Goal: Task Accomplishment & Management: Complete application form

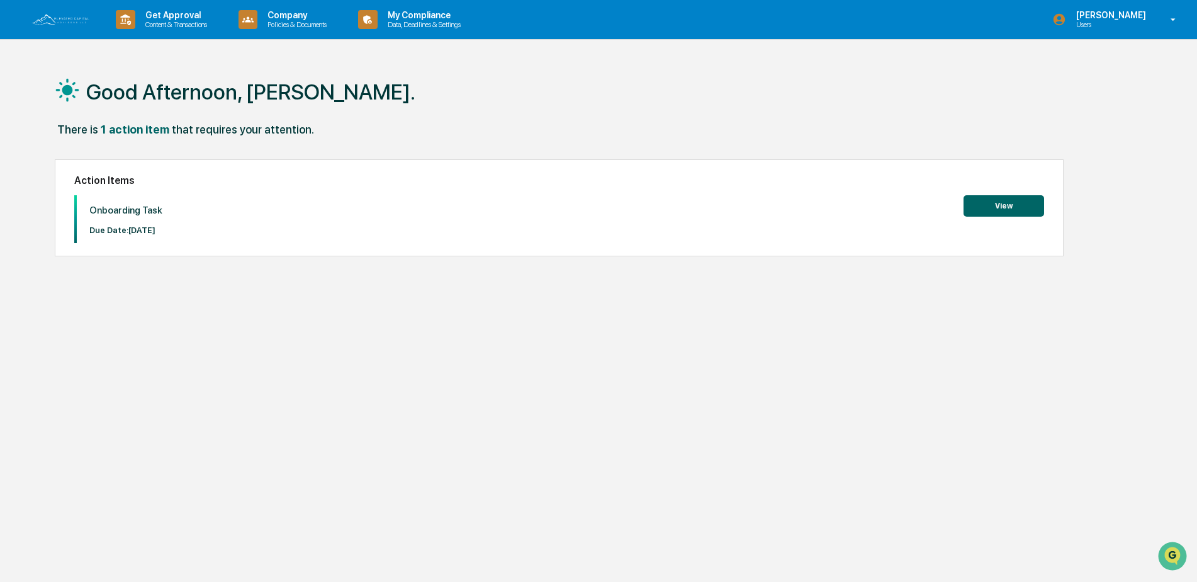
click at [1013, 204] on button "View" at bounding box center [1004, 205] width 81 height 21
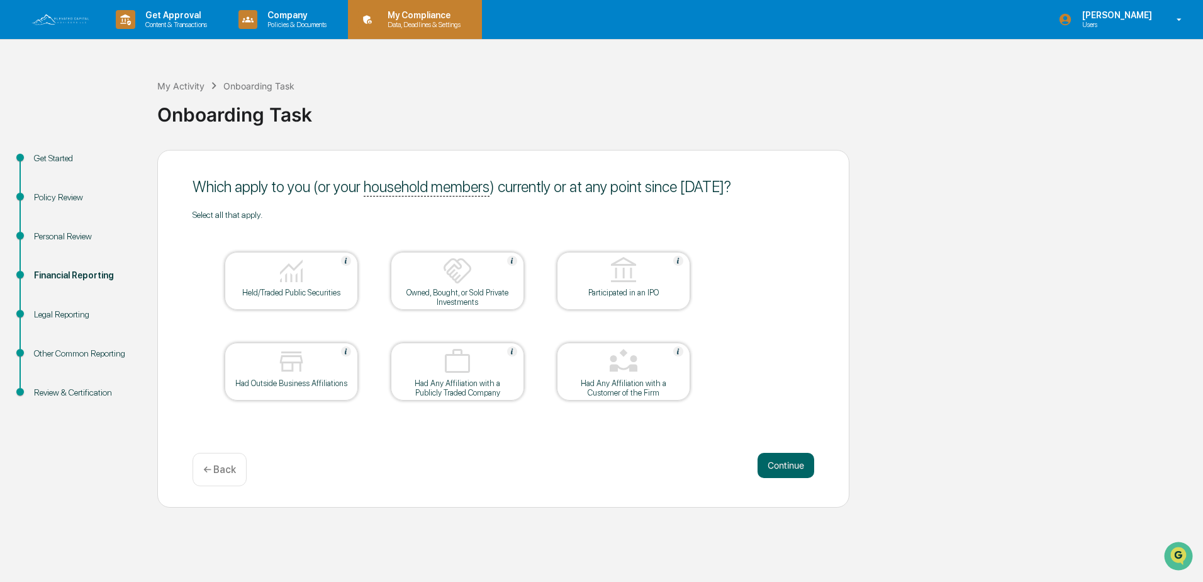
click at [431, 22] on p "Data, Deadlines & Settings" at bounding box center [422, 24] width 89 height 9
click at [57, 165] on div "Get Started" at bounding box center [85, 173] width 123 height 39
click at [58, 158] on div "Get Started" at bounding box center [85, 158] width 103 height 13
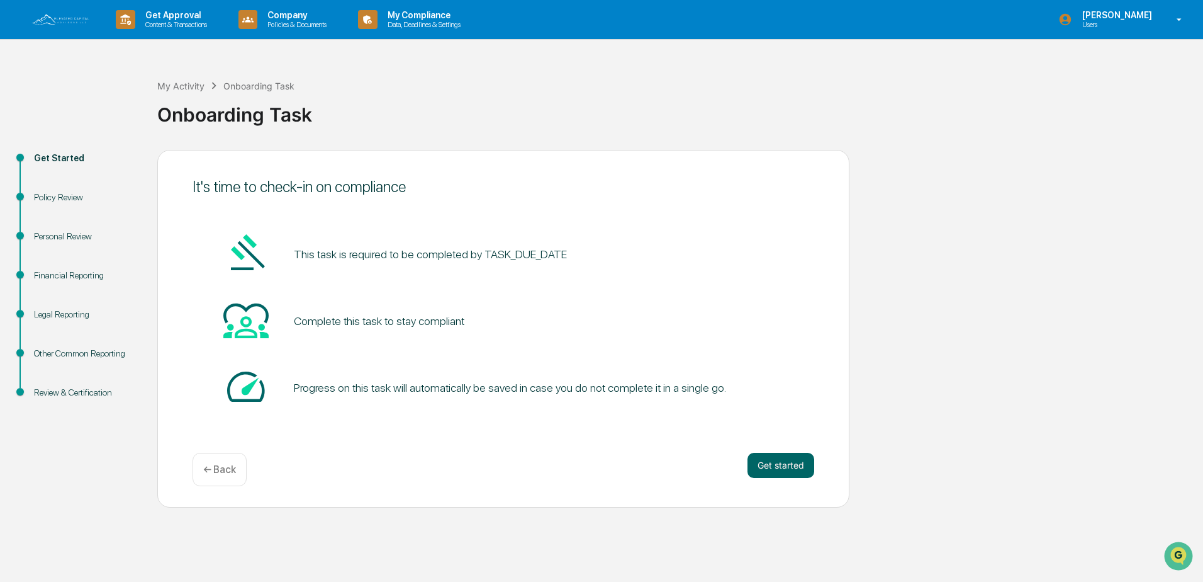
click at [60, 196] on div "Policy Review" at bounding box center [85, 197] width 103 height 13
click at [64, 235] on div "Personal Review" at bounding box center [85, 236] width 103 height 13
click at [69, 277] on div "Financial Reporting" at bounding box center [85, 275] width 103 height 13
click at [792, 458] on button "Get started" at bounding box center [781, 465] width 67 height 25
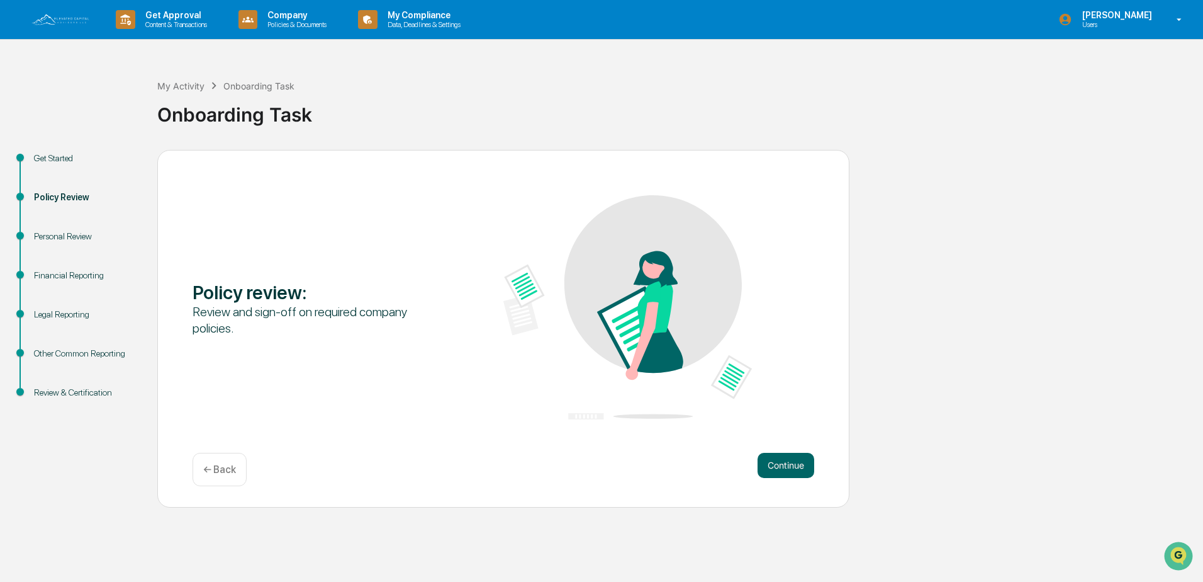
click at [792, 458] on button "Continue" at bounding box center [786, 465] width 57 height 25
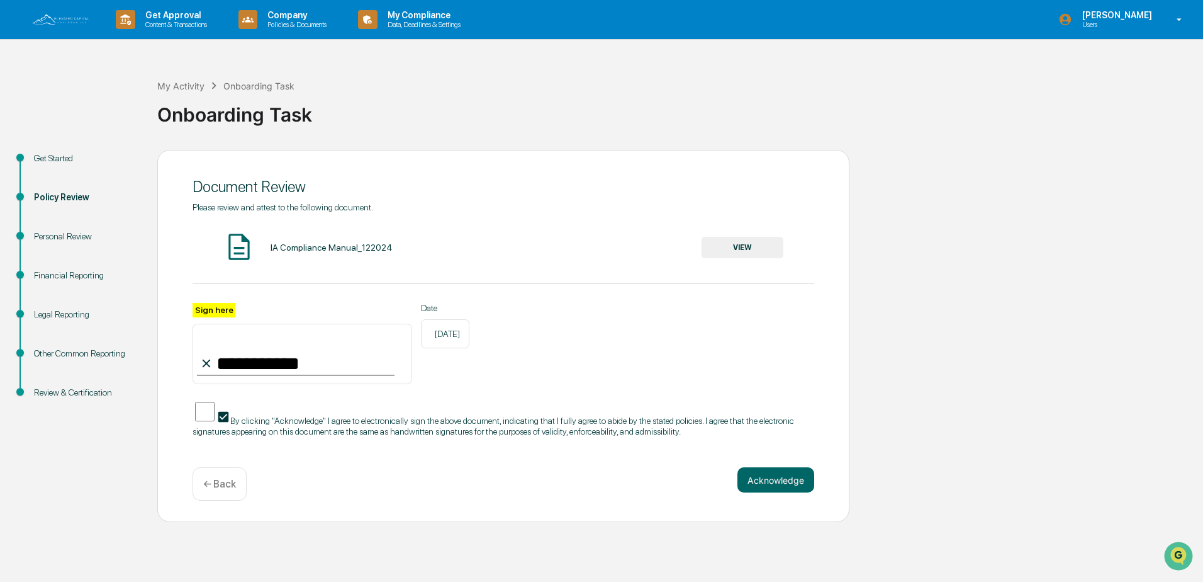
click at [792, 455] on div "**********" at bounding box center [504, 328] width 622 height 253
click at [779, 486] on button "Acknowledge" at bounding box center [776, 479] width 77 height 25
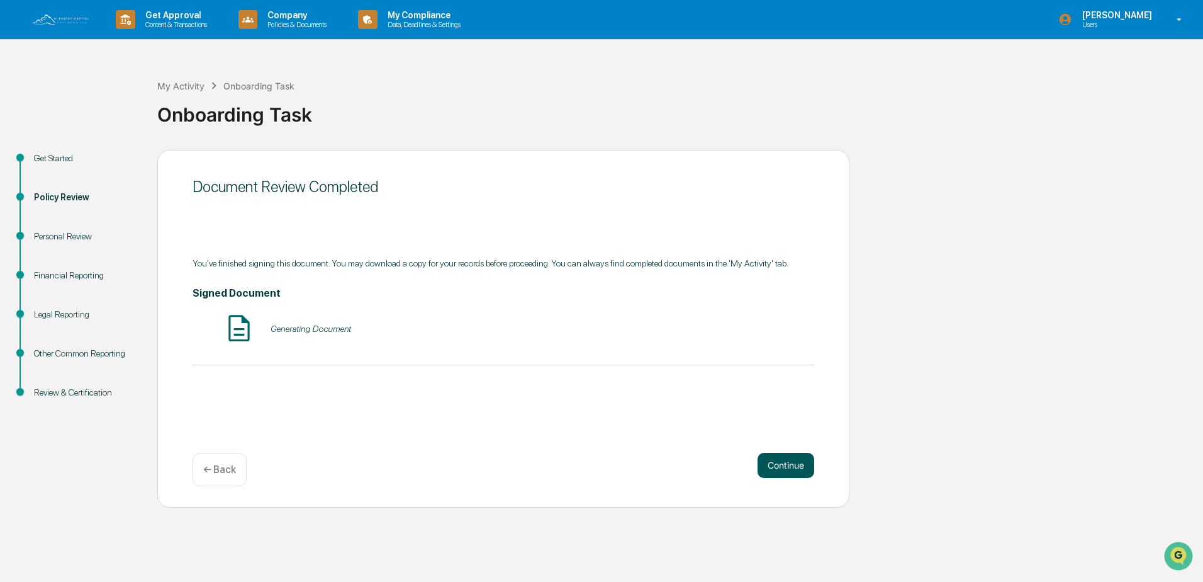
click at [779, 486] on div "Document Review Completed You've finished signing this document. You may downlo…" at bounding box center [503, 329] width 692 height 358
click at [786, 464] on button "Continue" at bounding box center [786, 465] width 57 height 25
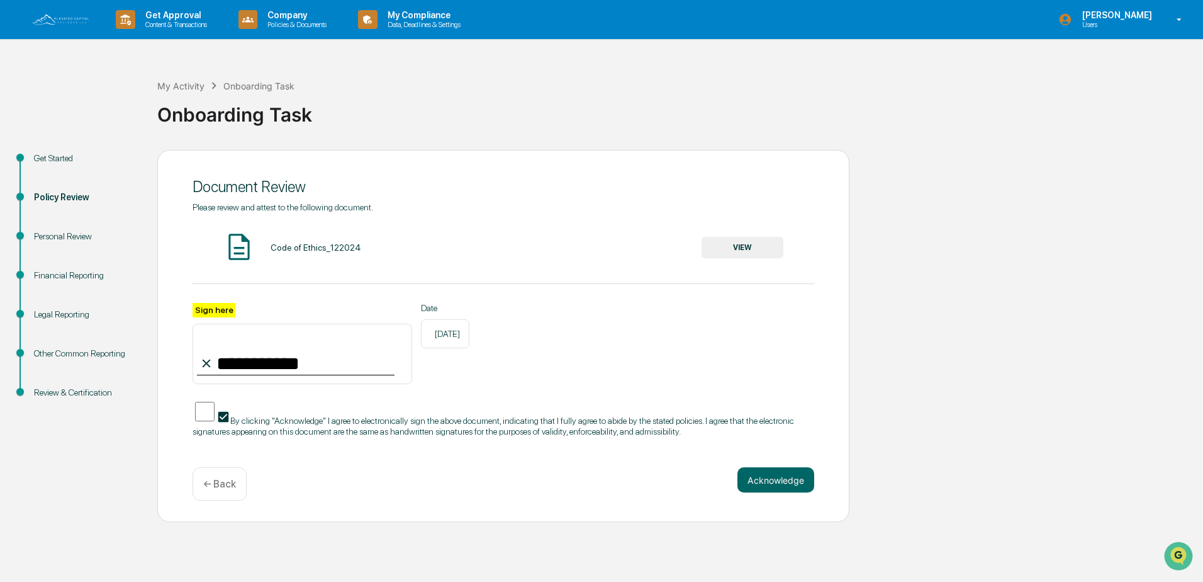
click at [786, 464] on div "**********" at bounding box center [503, 336] width 692 height 373
click at [769, 483] on button "Acknowledge" at bounding box center [776, 479] width 77 height 25
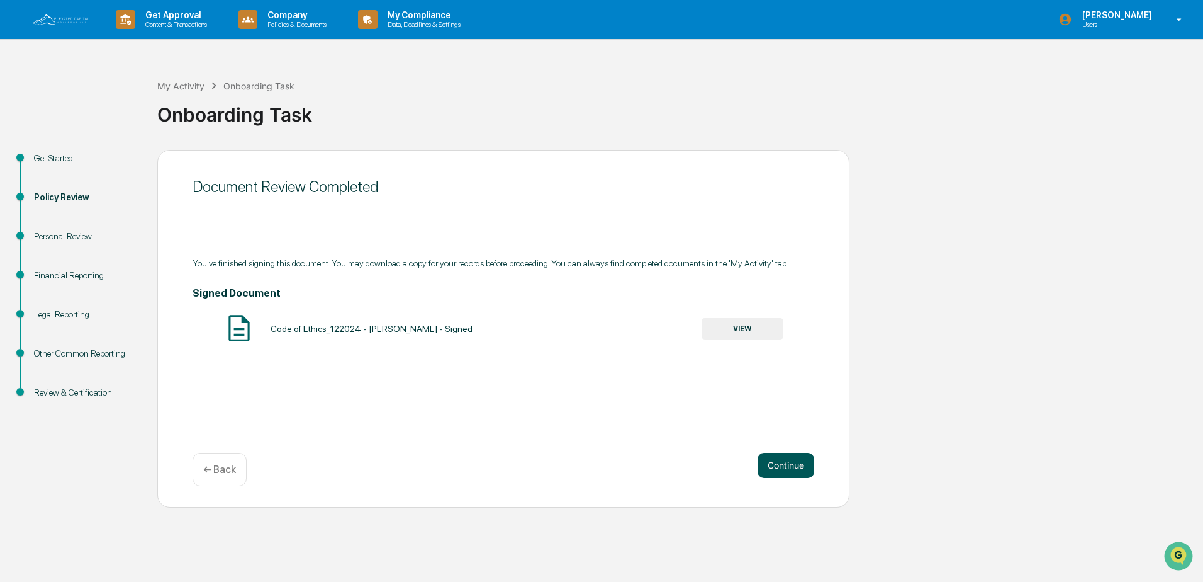
click at [769, 483] on div "Continue ← Back" at bounding box center [504, 469] width 622 height 33
click at [784, 458] on button "Continue" at bounding box center [786, 465] width 57 height 25
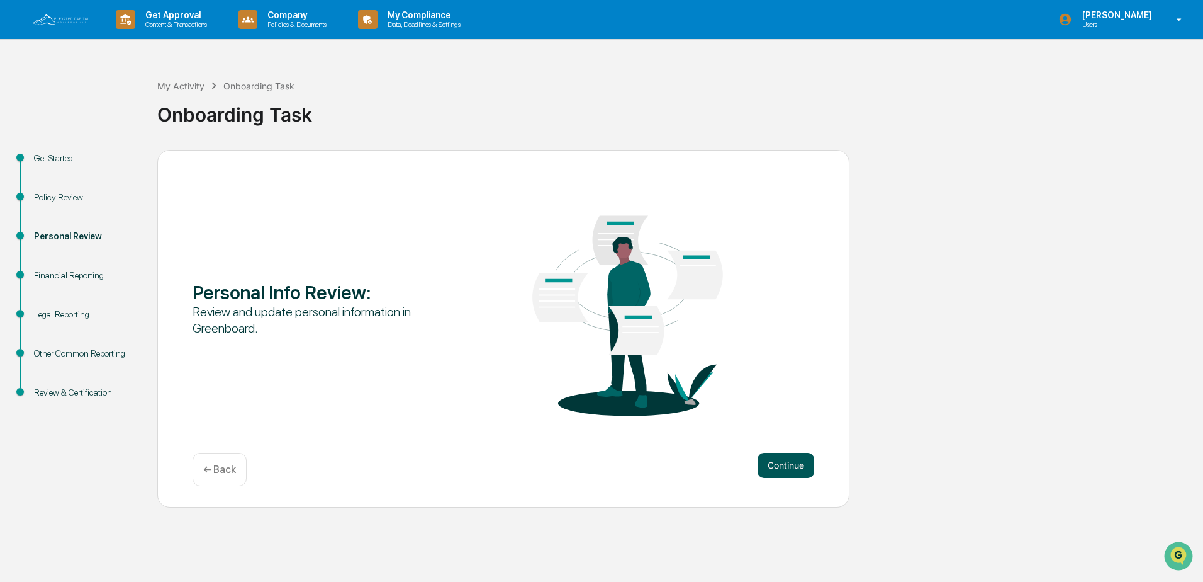
click at [784, 461] on button "Continue" at bounding box center [786, 465] width 57 height 25
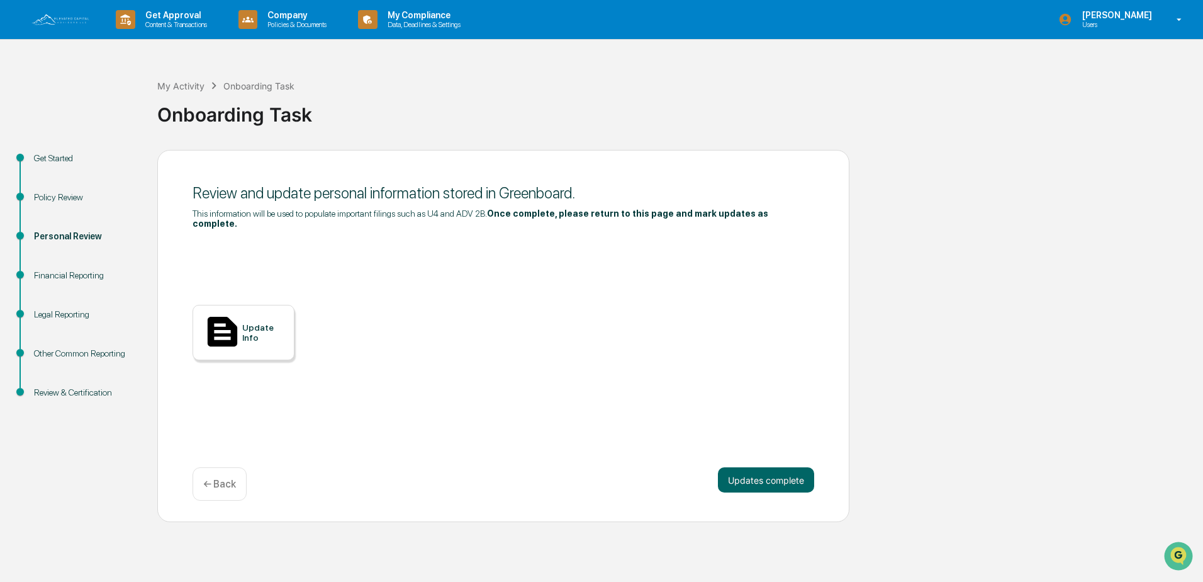
click at [784, 467] on button "Updates complete" at bounding box center [766, 479] width 96 height 25
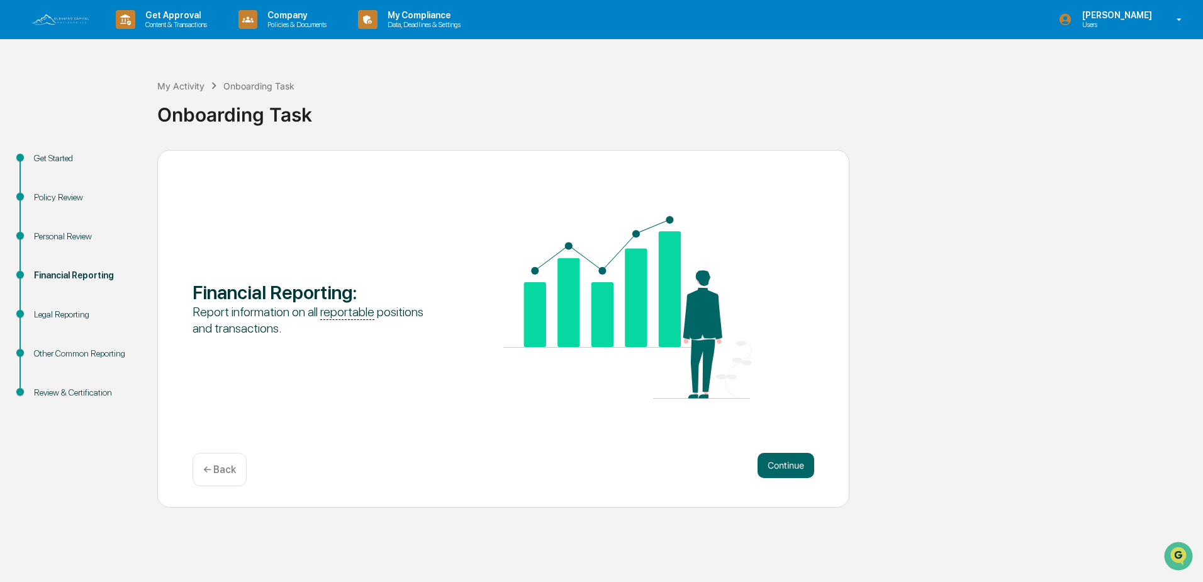
click at [784, 461] on button "Continue" at bounding box center [786, 465] width 57 height 25
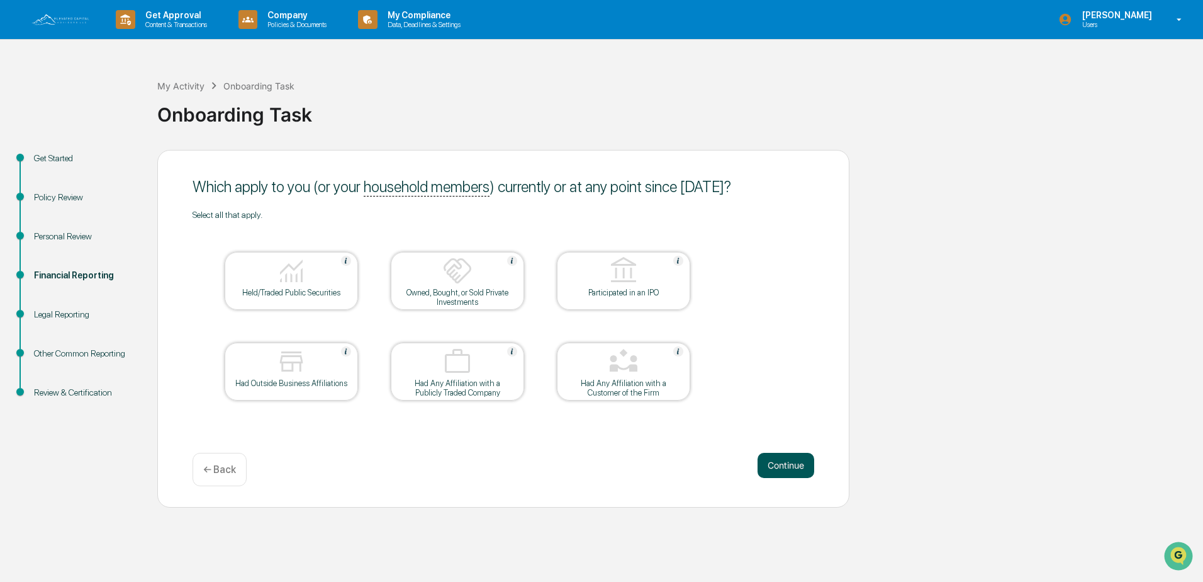
click at [791, 468] on button "Continue" at bounding box center [786, 465] width 57 height 25
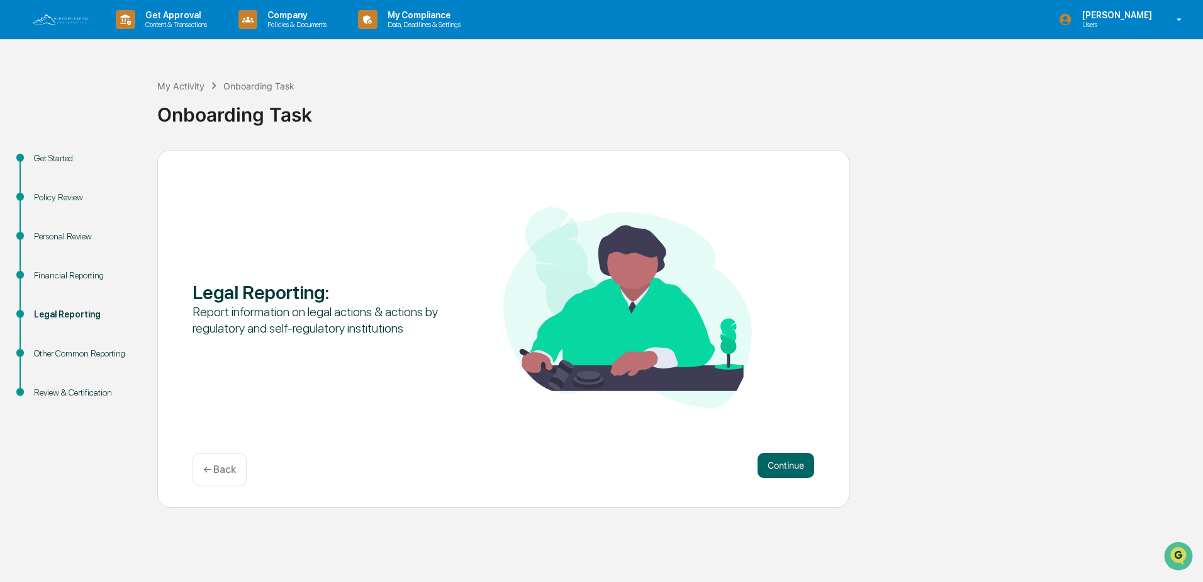
click at [791, 468] on button "Continue" at bounding box center [786, 465] width 57 height 25
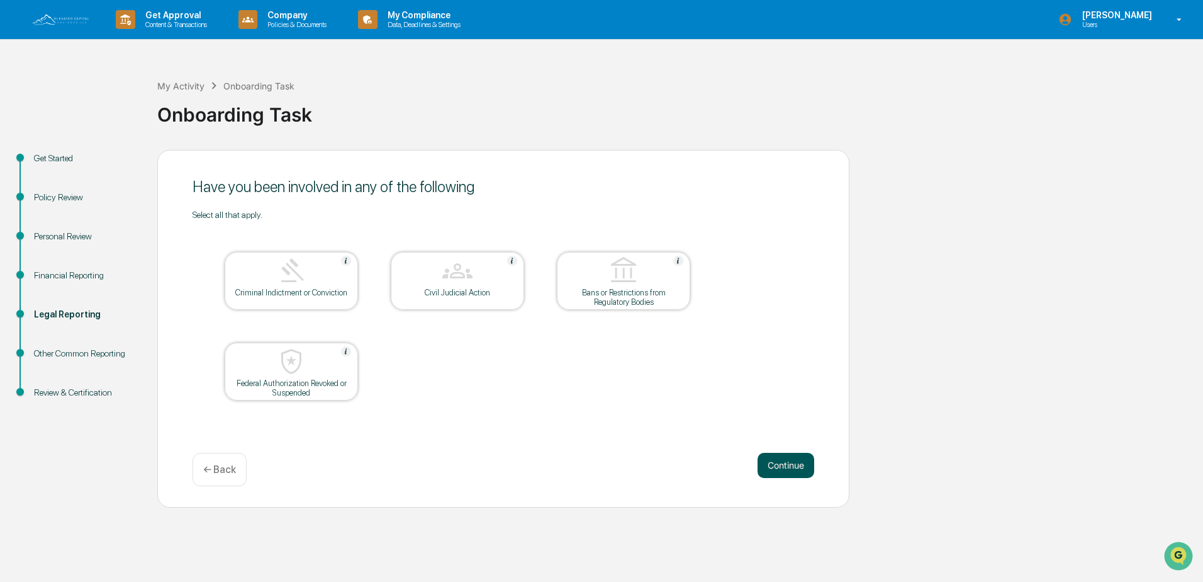
click at [789, 468] on button "Continue" at bounding box center [786, 465] width 57 height 25
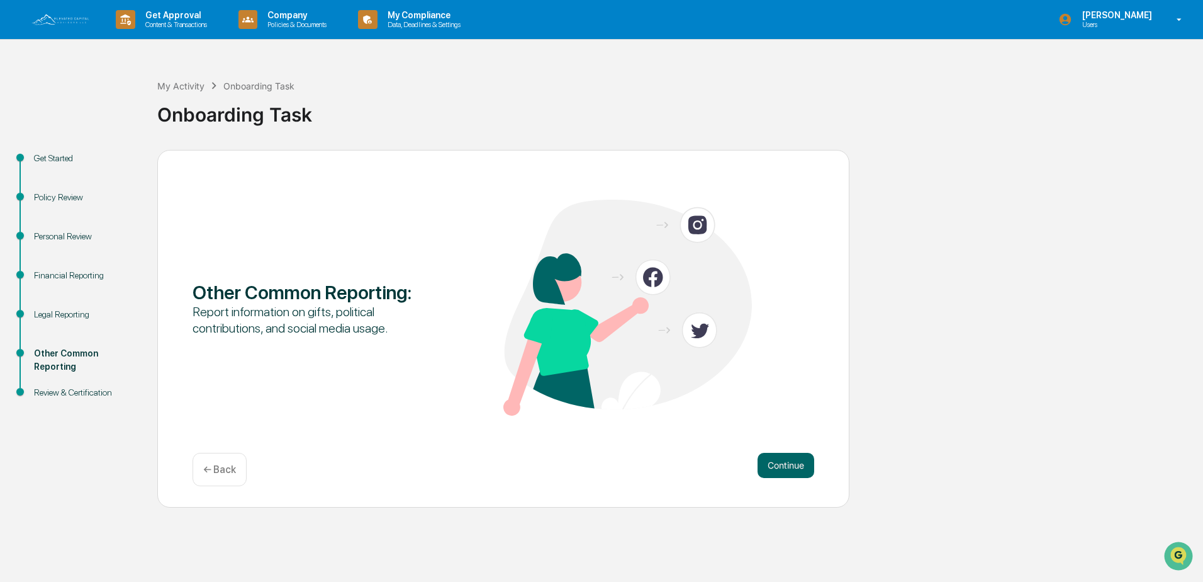
click at [789, 468] on button "Continue" at bounding box center [786, 465] width 57 height 25
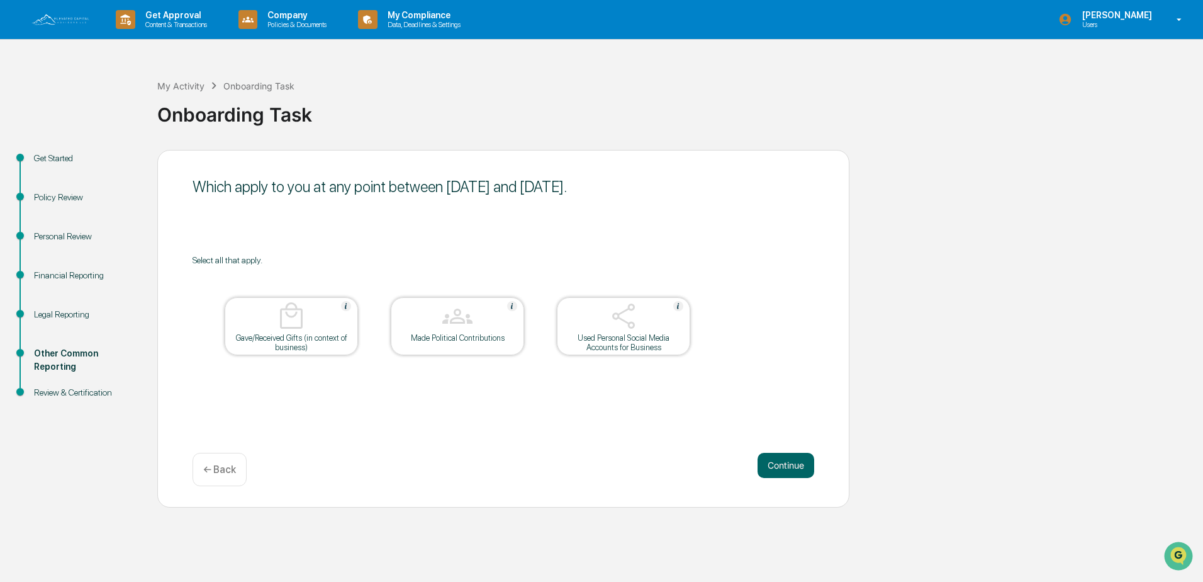
click at [789, 468] on button "Continue" at bounding box center [786, 465] width 57 height 25
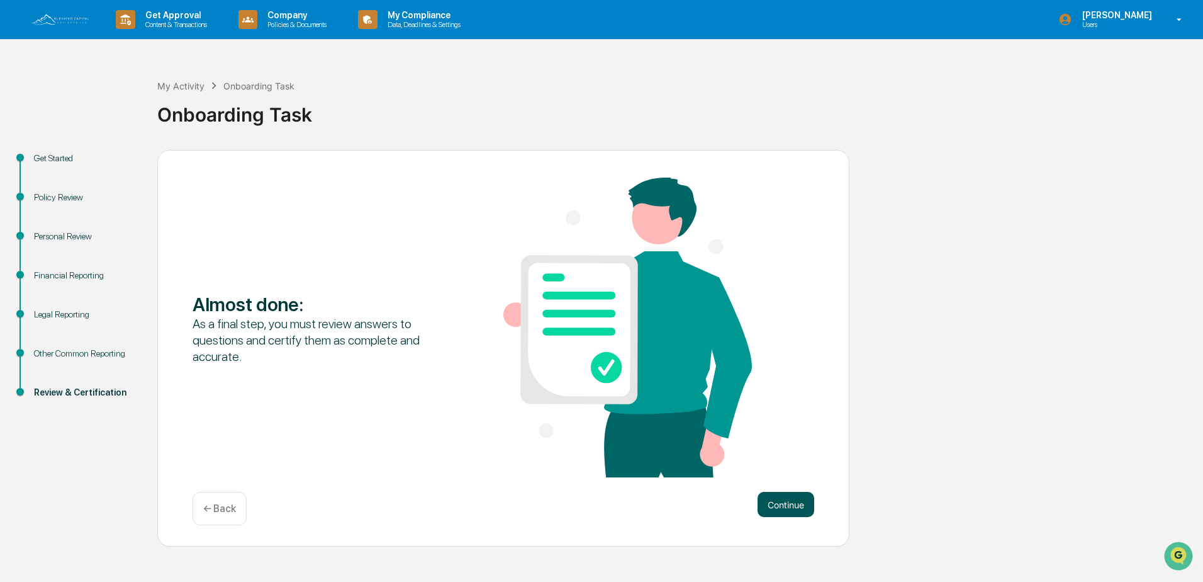
click at [758, 507] on button "Continue" at bounding box center [786, 504] width 57 height 25
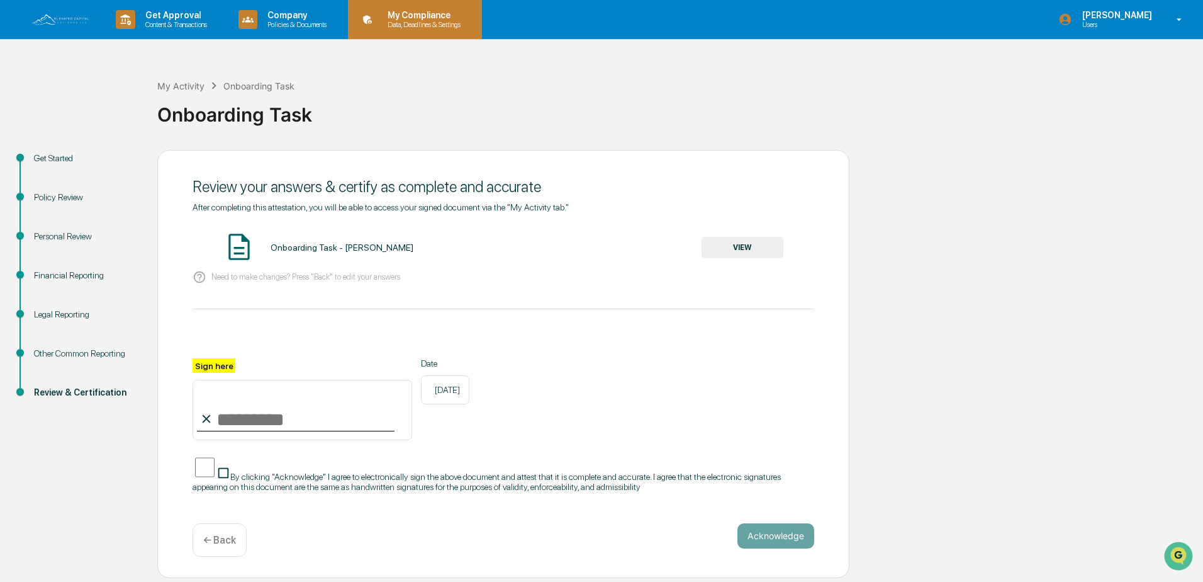
click at [420, 17] on p "My Compliance" at bounding box center [422, 15] width 89 height 10
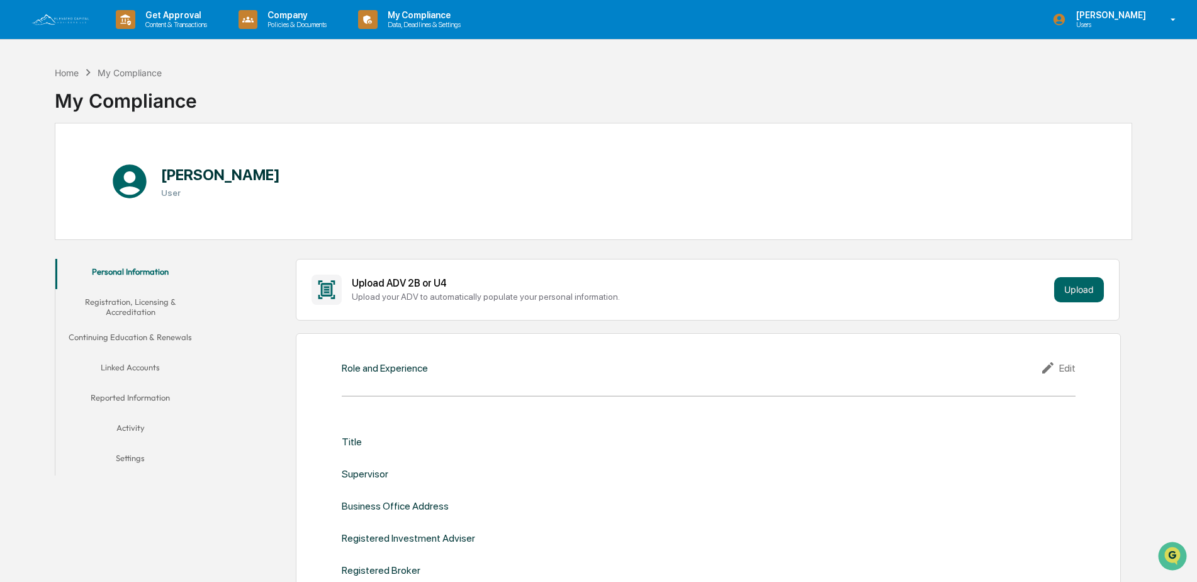
click at [142, 371] on button "Linked Accounts" at bounding box center [130, 369] width 150 height 30
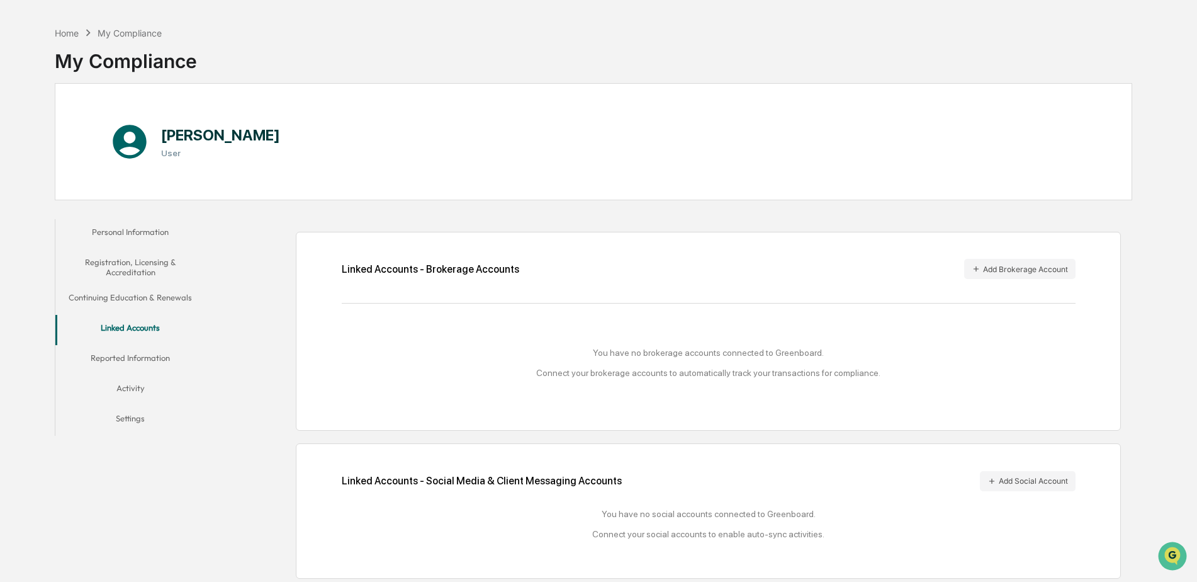
scroll to position [60, 0]
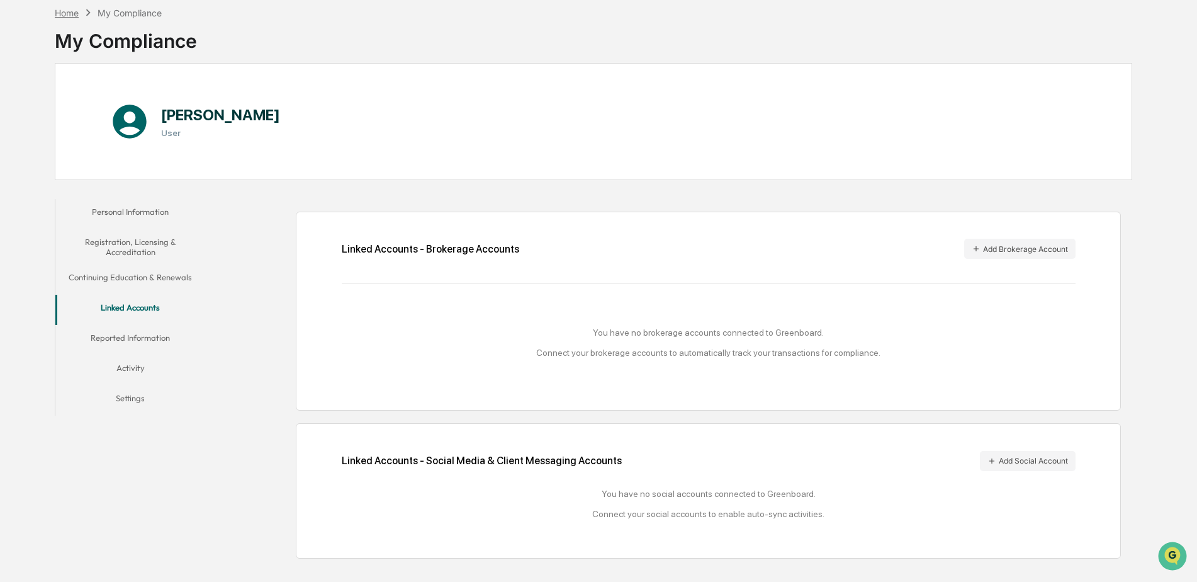
click at [67, 15] on div "Home" at bounding box center [67, 13] width 24 height 11
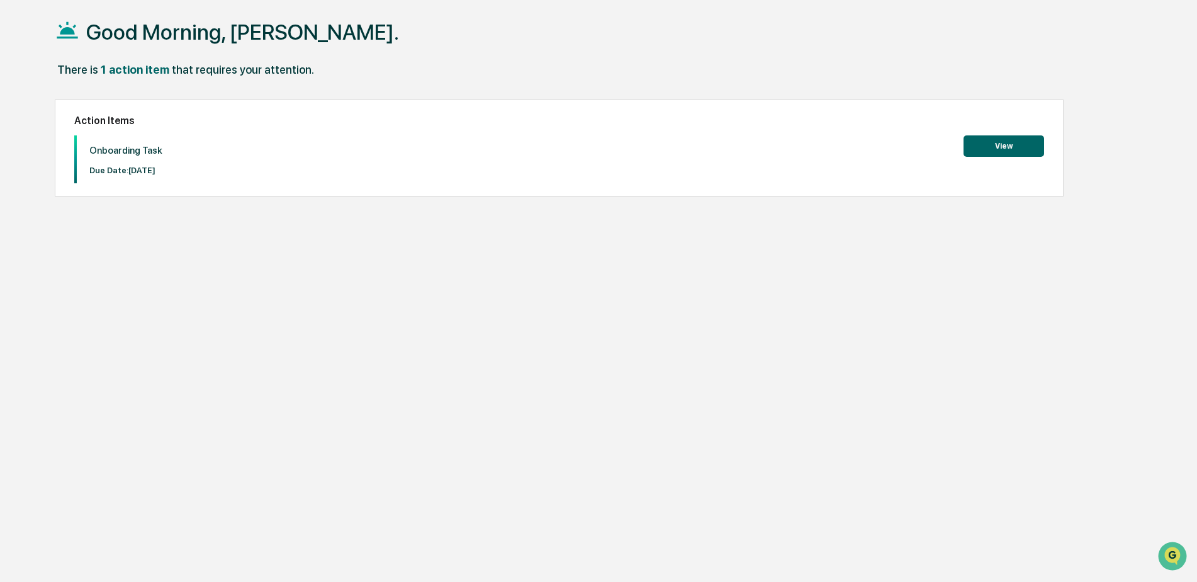
click at [1014, 133] on div "Action Items Onboarding Task Due Date: [DATE] View" at bounding box center [559, 147] width 1009 height 97
click at [1011, 154] on button "View" at bounding box center [1004, 145] width 81 height 21
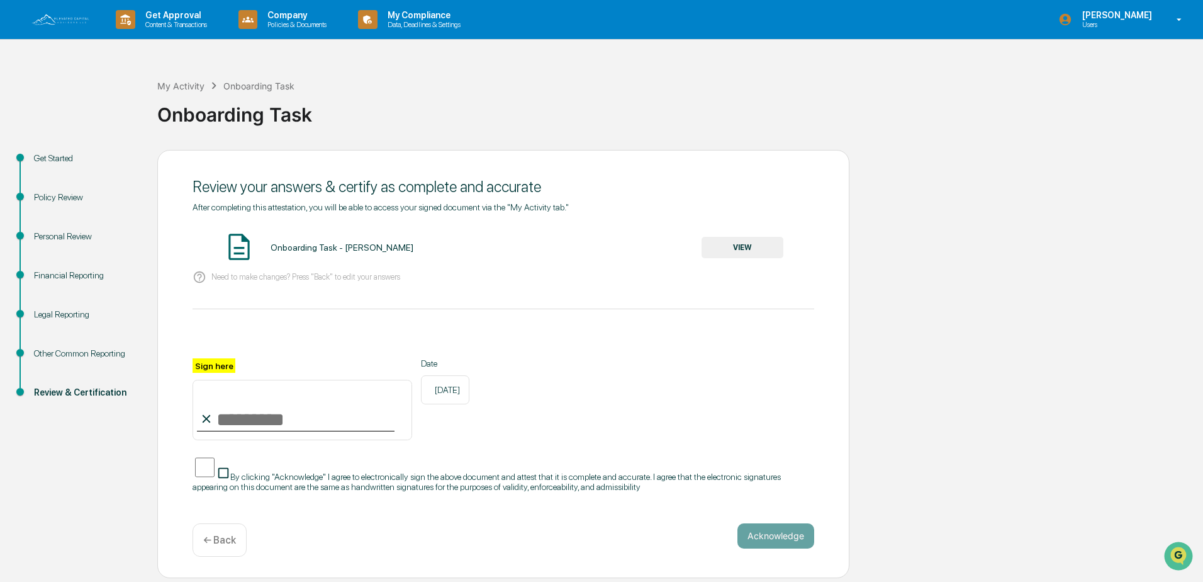
click at [752, 258] on button "VIEW" at bounding box center [743, 247] width 82 height 21
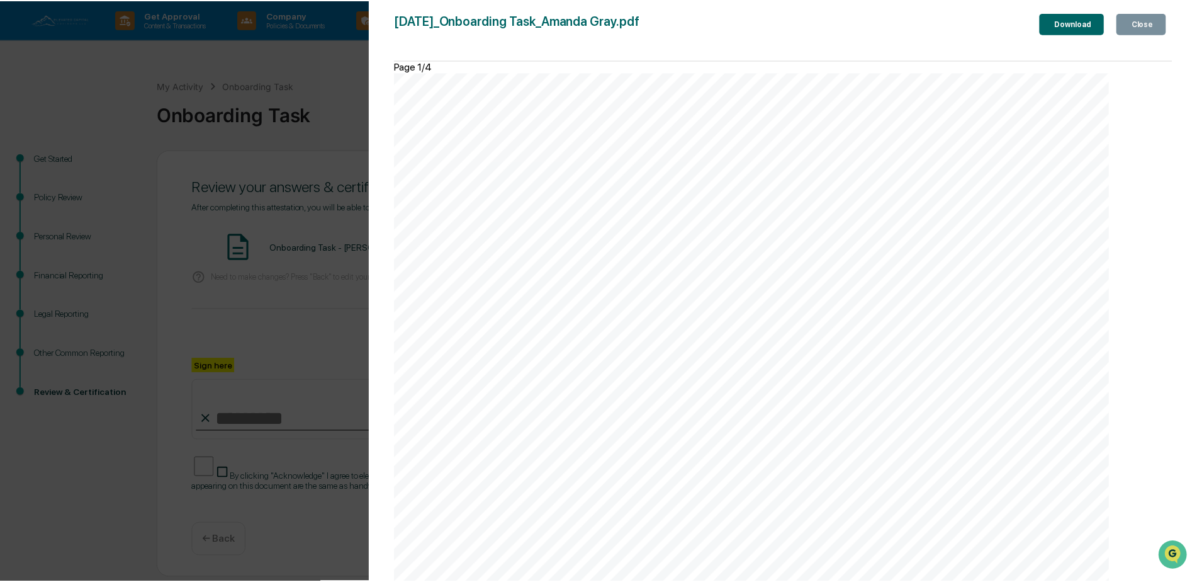
scroll to position [504, 0]
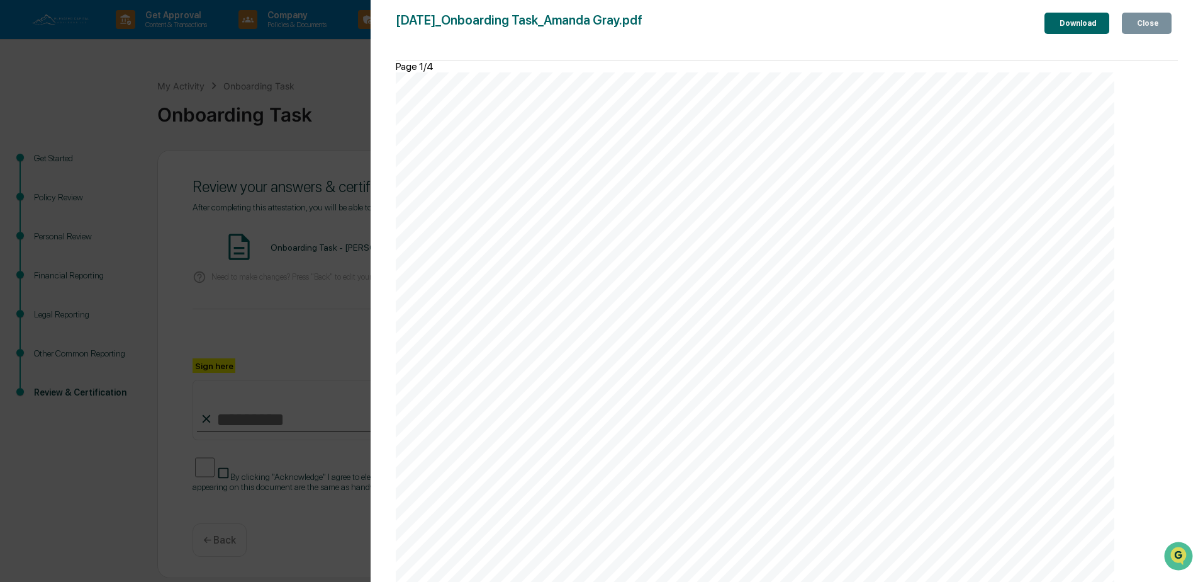
click at [1159, 25] on div "Close" at bounding box center [1147, 23] width 25 height 9
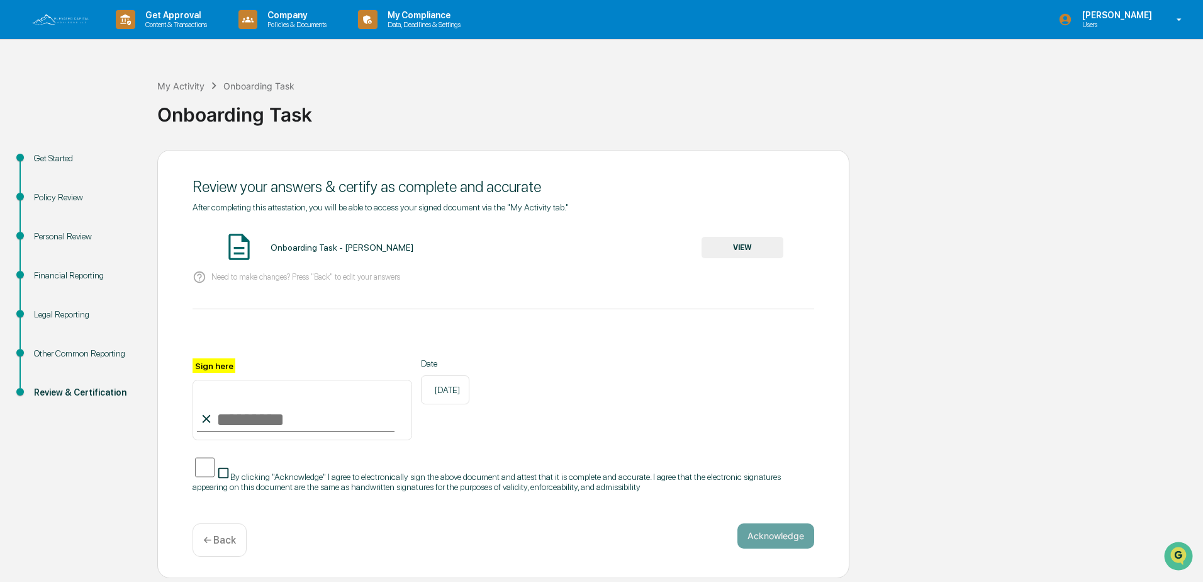
click at [225, 420] on input "Sign here" at bounding box center [303, 410] width 220 height 60
type input "**********"
click at [776, 534] on button "Acknowledge" at bounding box center [776, 535] width 77 height 25
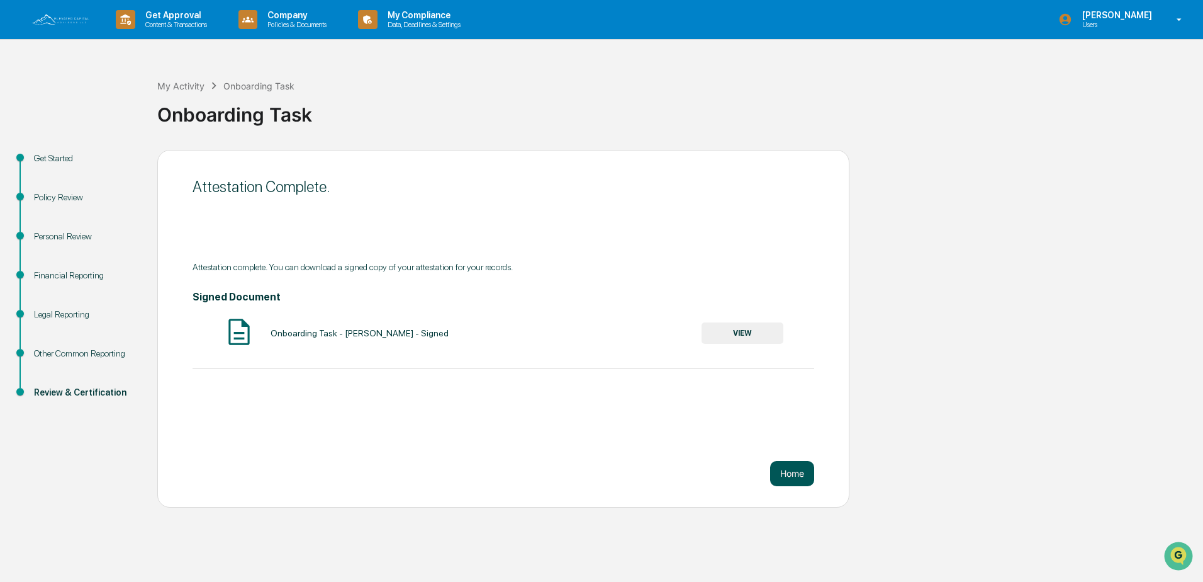
click at [782, 473] on button "Home" at bounding box center [792, 473] width 44 height 25
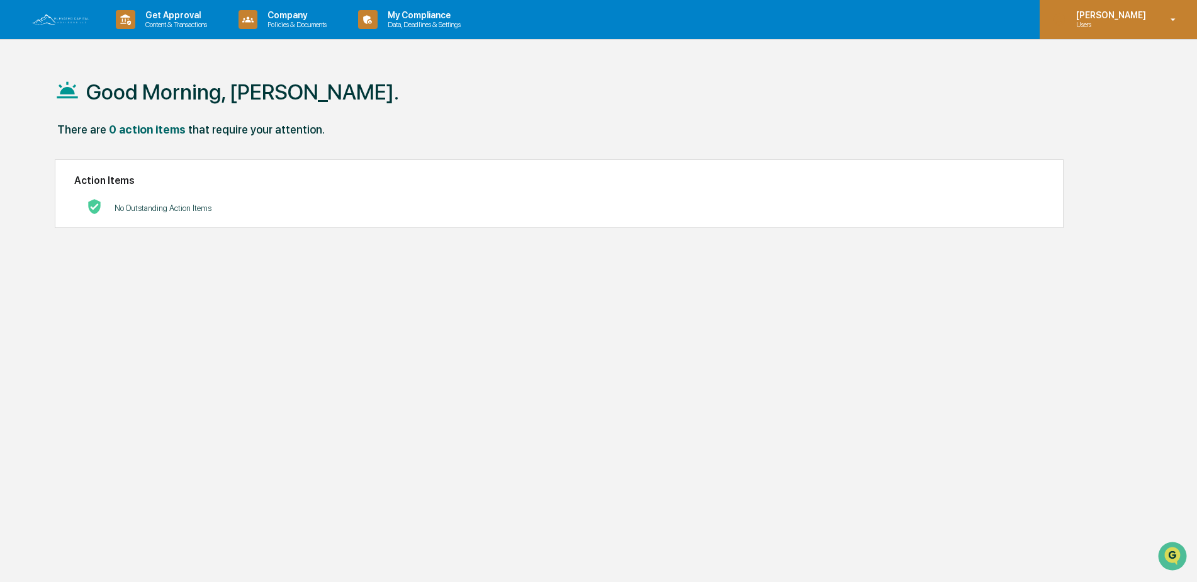
click at [1163, 21] on icon at bounding box center [1174, 20] width 22 height 12
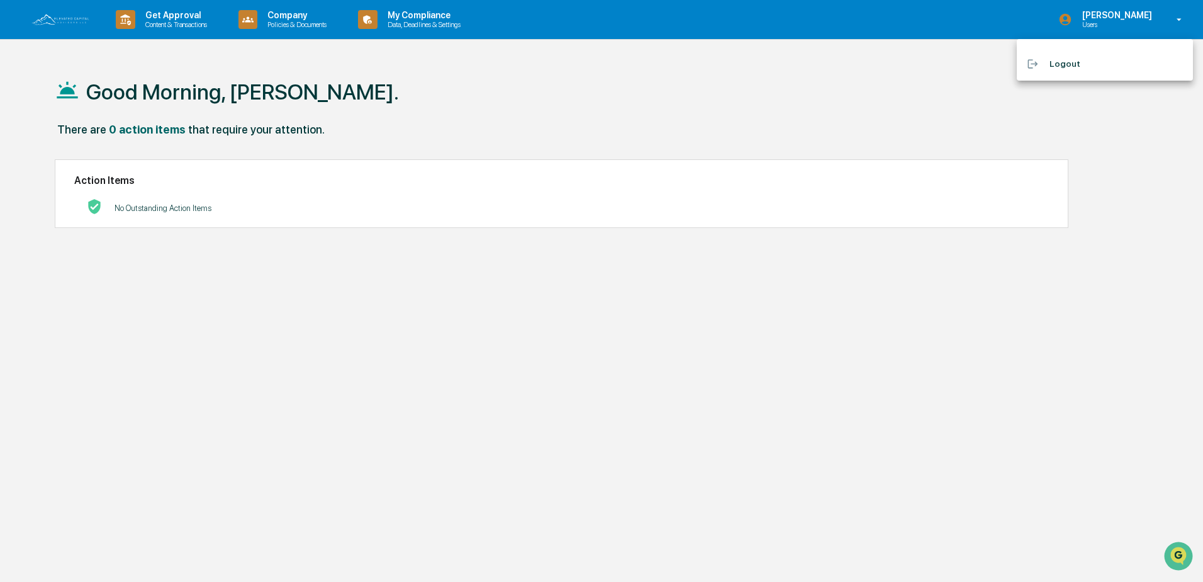
click at [1056, 67] on li "Logout" at bounding box center [1105, 63] width 176 height 23
